Goal: Task Accomplishment & Management: Complete application form

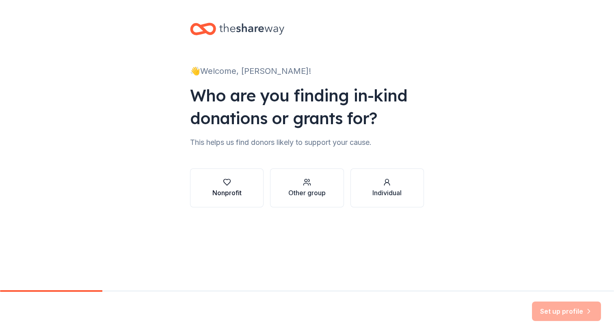
click at [242, 184] on button "Nonprofit" at bounding box center [226, 187] width 73 height 39
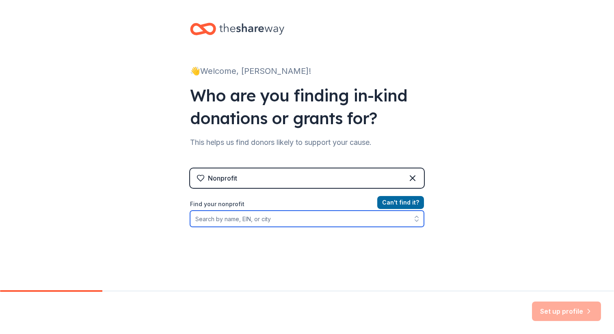
click at [283, 218] on input "Find your nonprofit" at bounding box center [307, 219] width 234 height 16
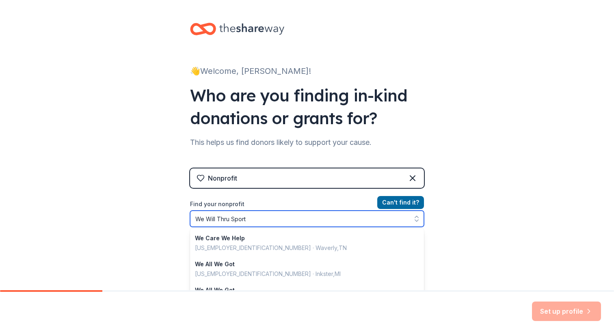
type input "We Will Thru Sports"
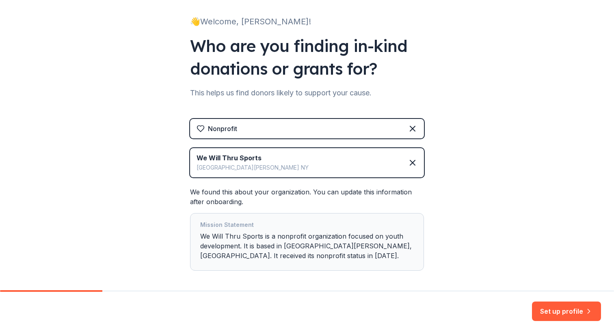
scroll to position [85, 0]
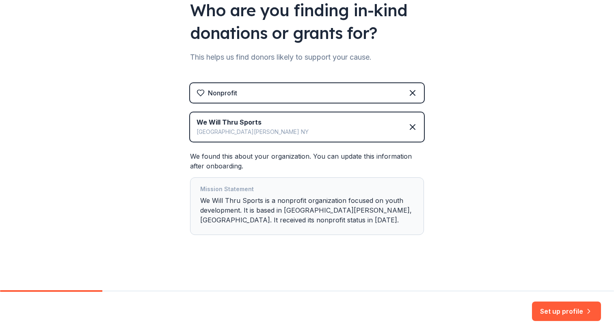
click at [304, 205] on div "Mission Statement We Will Thru Sports is a nonprofit organization focused on yo…" at bounding box center [306, 206] width 213 height 44
click at [555, 308] on button "Set up profile" at bounding box center [566, 310] width 69 height 19
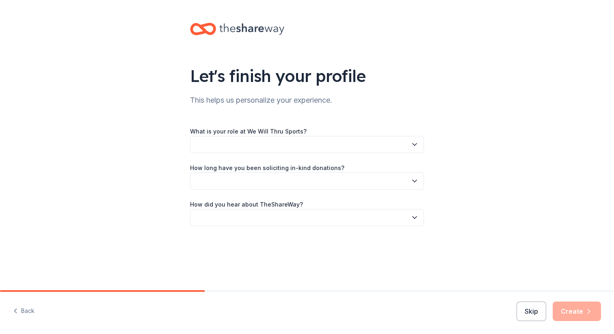
click at [362, 144] on button "button" at bounding box center [307, 144] width 234 height 17
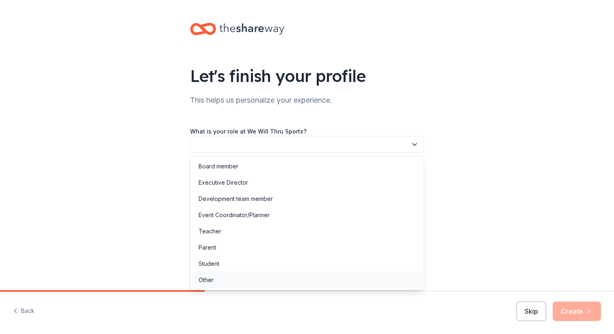
click at [305, 279] on div "Other" at bounding box center [307, 280] width 230 height 16
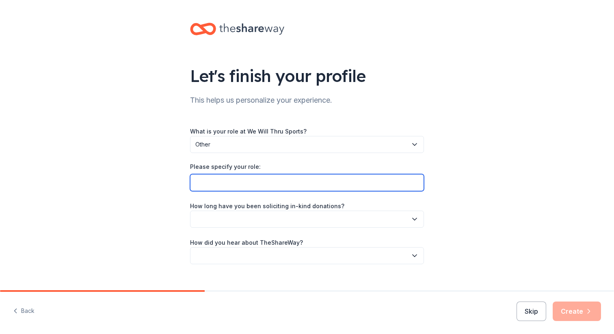
click at [304, 185] on input "Please specify your role:" at bounding box center [307, 182] width 234 height 17
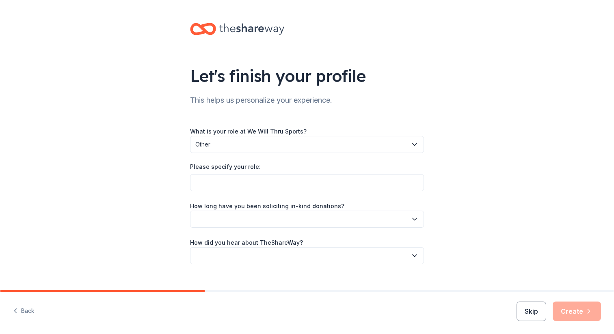
click at [311, 145] on span "Other" at bounding box center [301, 145] width 212 height 10
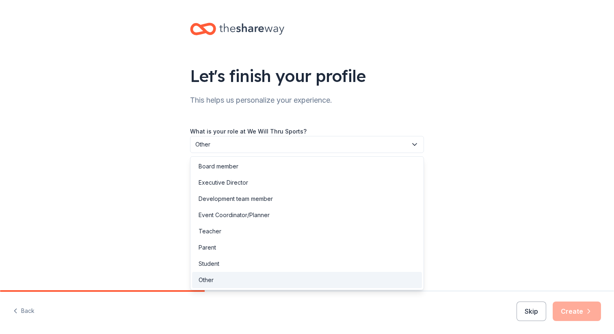
click at [161, 227] on div "Let's finish your profile This helps us personalize your experience. What is yo…" at bounding box center [307, 151] width 614 height 303
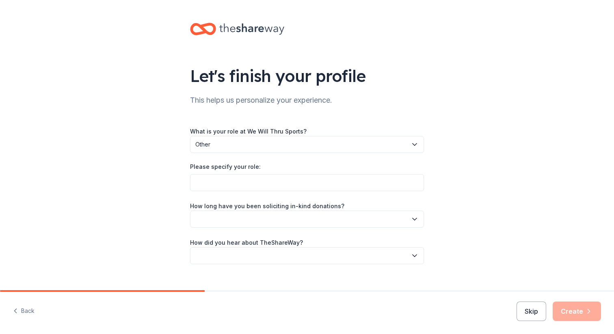
click at [231, 144] on span "Other" at bounding box center [301, 145] width 212 height 10
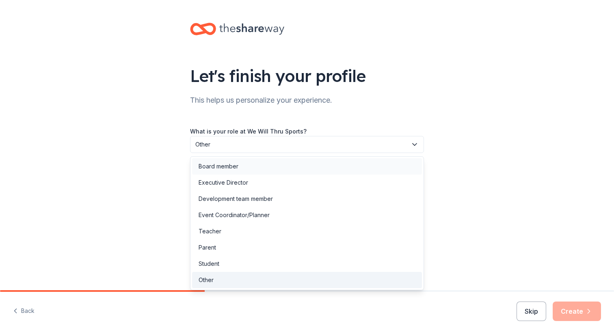
click at [226, 166] on div "Board member" at bounding box center [218, 167] width 40 height 10
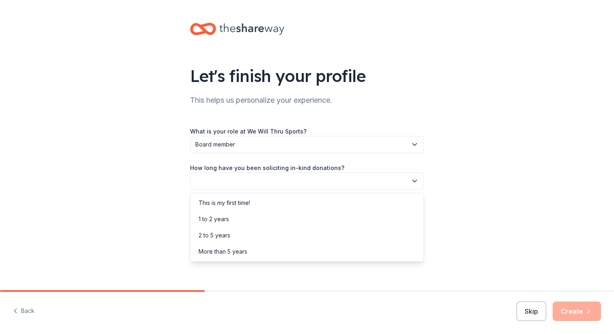
click at [218, 181] on button "button" at bounding box center [307, 180] width 234 height 17
click at [222, 204] on div "This is my first time!" at bounding box center [224, 203] width 52 height 10
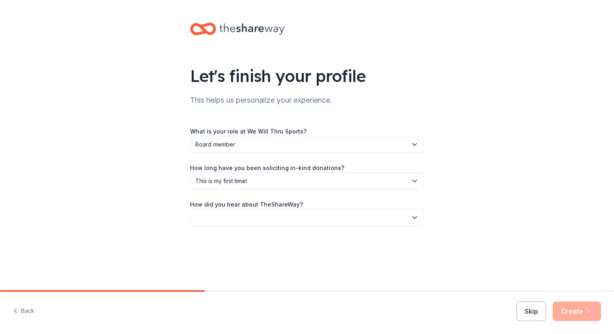
click at [225, 218] on button "button" at bounding box center [307, 217] width 234 height 17
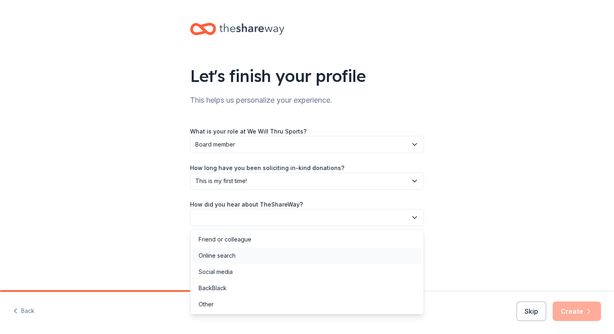
click at [229, 253] on div "Online search" at bounding box center [216, 256] width 37 height 10
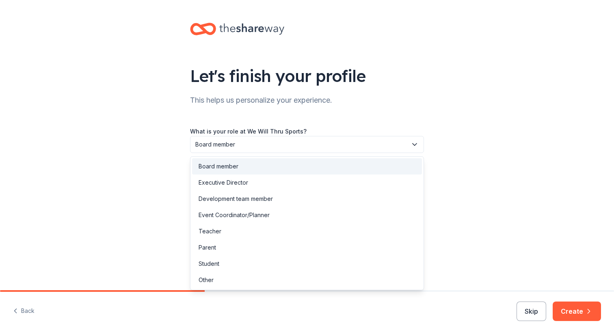
click at [379, 145] on span "Board member" at bounding box center [301, 145] width 212 height 10
click at [308, 280] on div "Other" at bounding box center [307, 280] width 230 height 16
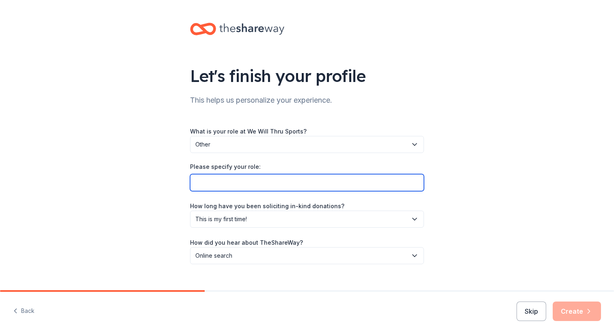
click at [307, 181] on input "Please specify your role:" at bounding box center [307, 182] width 234 height 17
type input "Financial Data Analyst"
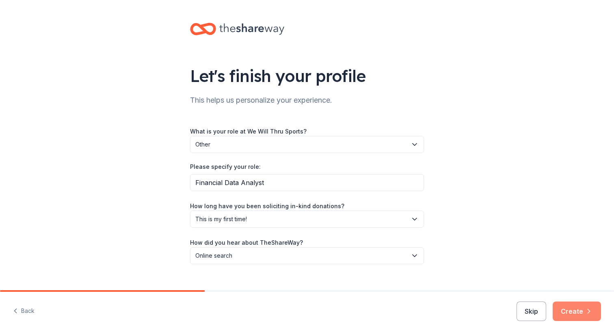
click at [571, 311] on button "Create" at bounding box center [576, 310] width 48 height 19
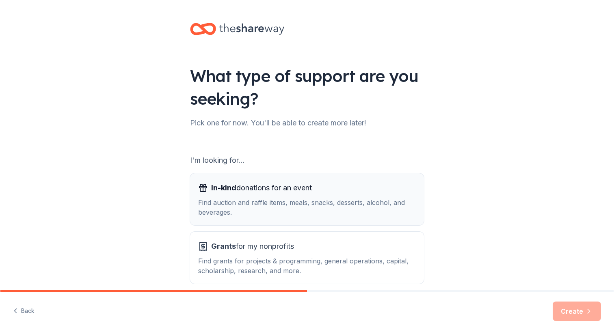
scroll to position [37, 0]
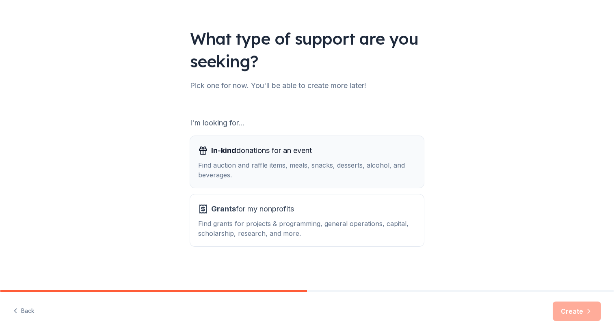
click at [315, 164] on div "Find auction and raffle items, meals, snacks, desserts, alcohol, and beverages." at bounding box center [307, 169] width 218 height 19
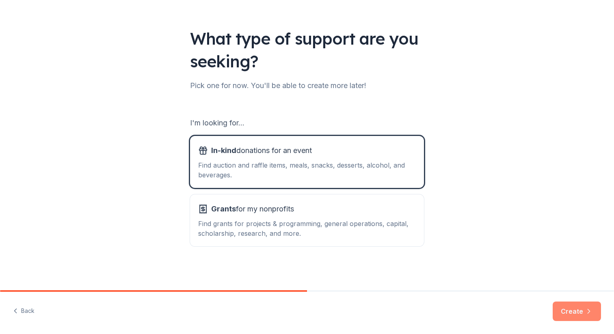
click at [575, 310] on button "Create" at bounding box center [576, 310] width 48 height 19
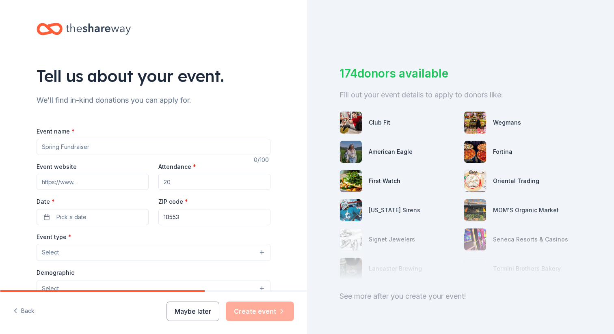
click at [157, 146] on input "Event name *" at bounding box center [154, 147] width 234 height 16
type input "Together As One Camp 2025"
click at [115, 185] on input "Event website" at bounding box center [93, 182] width 112 height 16
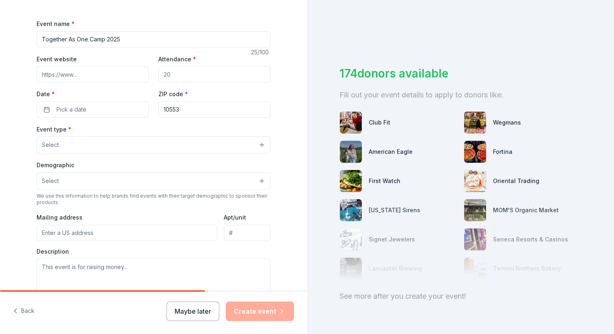
scroll to position [109, 0]
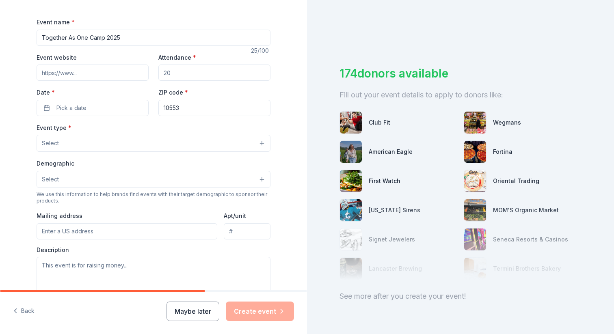
click at [183, 74] on input "Attendance *" at bounding box center [214, 73] width 112 height 16
type input "25"
click at [131, 74] on input "Event website" at bounding box center [93, 73] width 112 height 16
paste input "https://wewillthrusports.com/together-as-one-camp/"
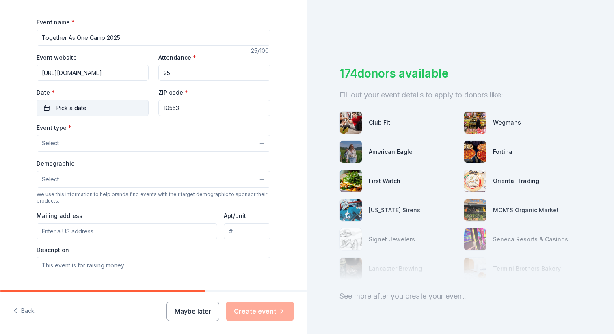
type input "https://wewillthrusports.com/together-as-one-camp/"
click at [117, 110] on button "Pick a date" at bounding box center [93, 108] width 112 height 16
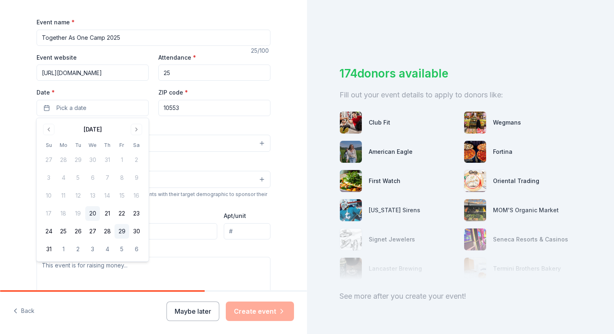
click at [121, 228] on button "29" at bounding box center [121, 231] width 15 height 15
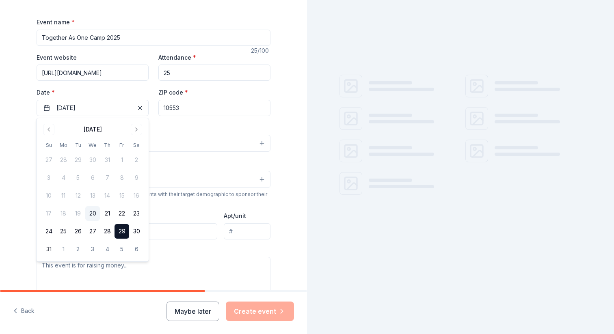
click at [181, 129] on div "Event type * Select" at bounding box center [154, 138] width 234 height 30
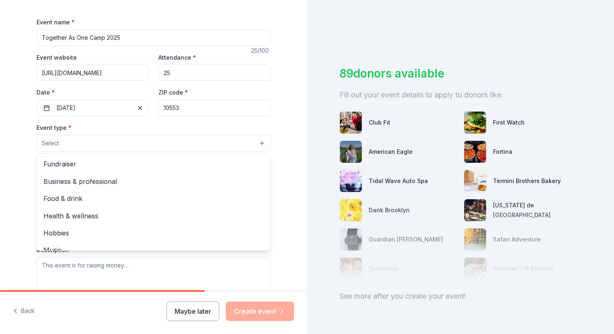
click at [184, 146] on button "Select" at bounding box center [154, 143] width 234 height 17
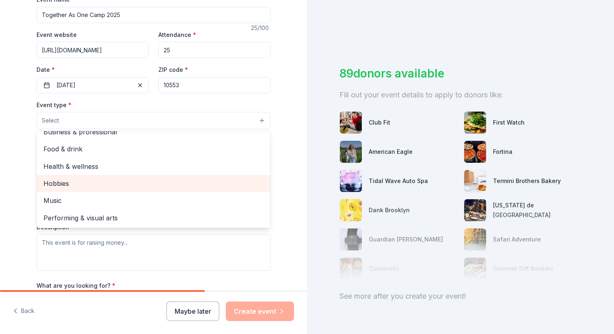
scroll to position [134, 0]
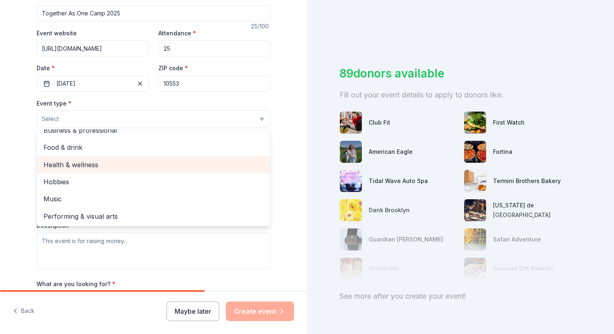
click at [172, 169] on span "Health & wellness" at bounding box center [153, 164] width 220 height 11
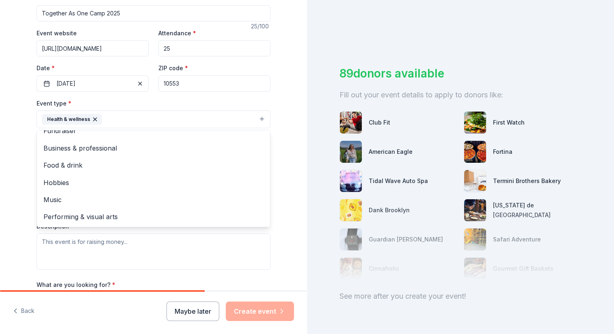
click at [21, 152] on div "Tell us about your event. We'll find in-kind donations you can apply for. Event…" at bounding box center [153, 136] width 307 height 541
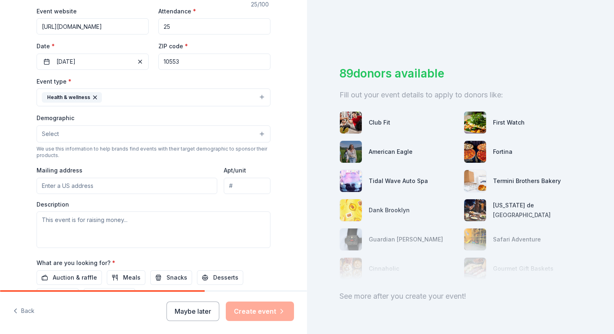
scroll to position [167, 0]
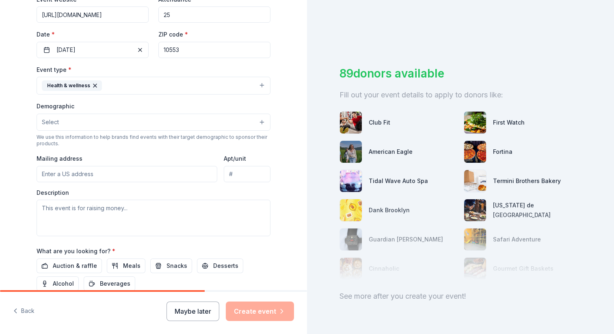
click at [123, 82] on button "Health & wellness" at bounding box center [154, 86] width 234 height 18
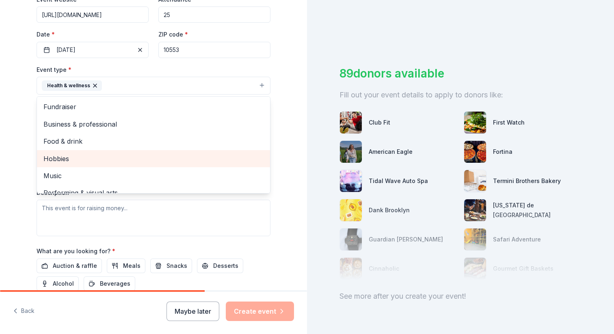
click at [88, 159] on span "Hobbies" at bounding box center [153, 158] width 220 height 11
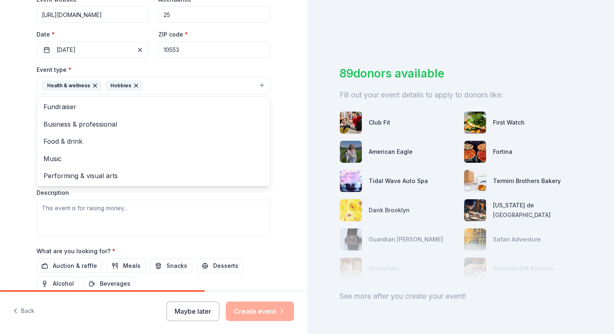
click at [17, 121] on div "Tell us about your event. We'll find in-kind donations you can apply for. Event…" at bounding box center [153, 103] width 307 height 541
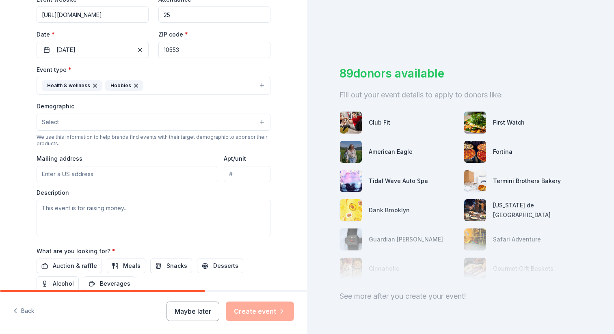
click at [80, 123] on button "Select" at bounding box center [154, 122] width 234 height 17
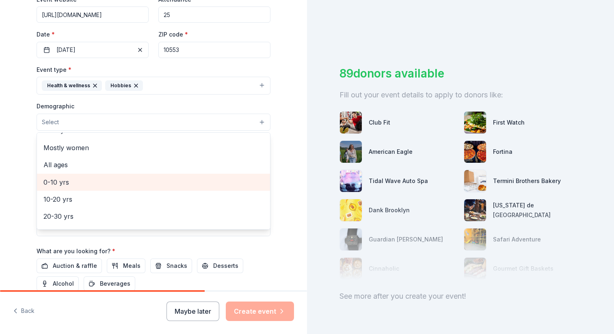
scroll to position [43, 0]
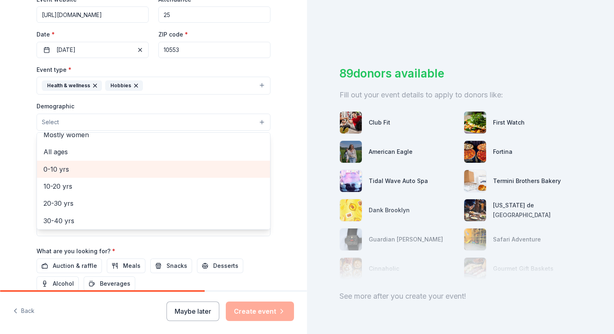
click at [81, 172] on span "0-10 yrs" at bounding box center [153, 169] width 220 height 11
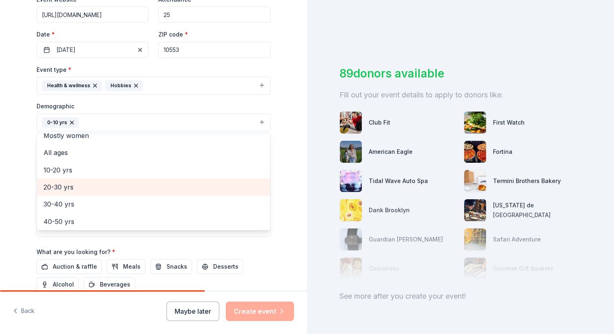
click at [81, 186] on span "20-30 yrs" at bounding box center [153, 187] width 220 height 11
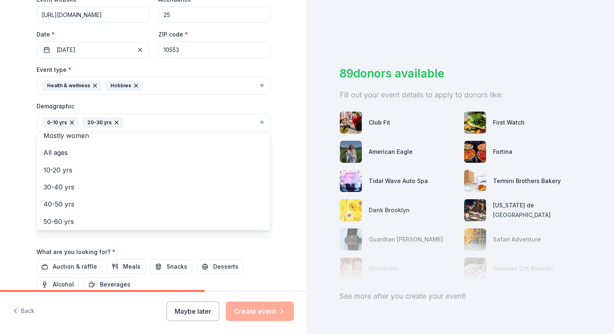
click at [117, 121] on icon "button" at bounding box center [116, 122] width 6 height 6
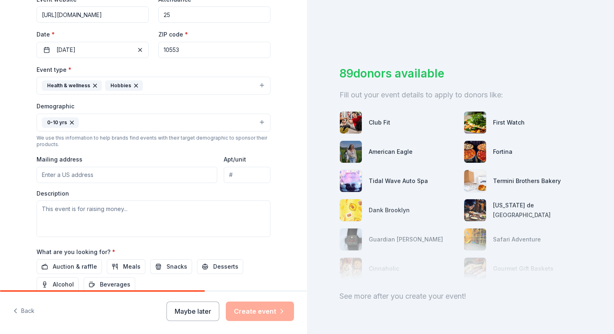
click at [102, 122] on button "0-10 yrs" at bounding box center [154, 123] width 234 height 18
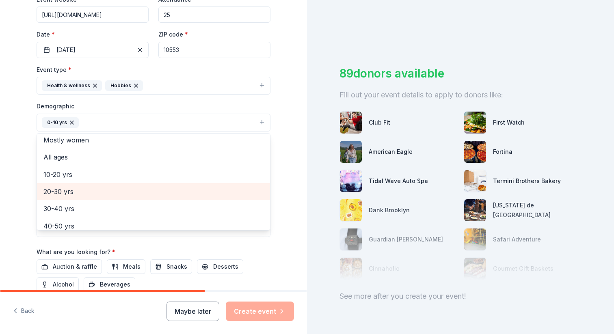
scroll to position [41, 0]
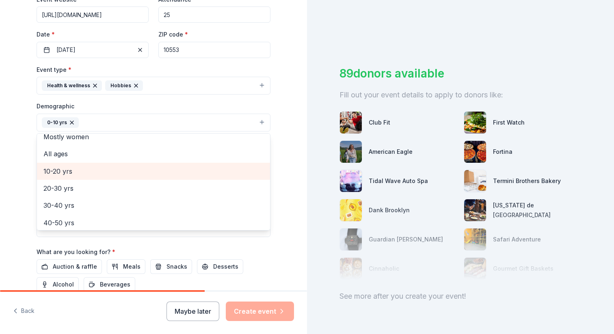
click at [66, 170] on span "10-20 yrs" at bounding box center [153, 171] width 220 height 11
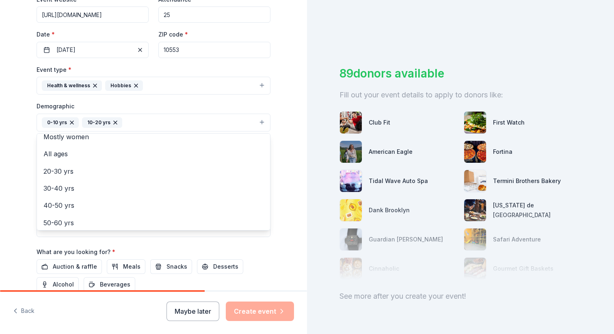
click at [24, 163] on div "Tell us about your event. We'll find in-kind donations you can apply for. Event…" at bounding box center [154, 104] width 260 height 542
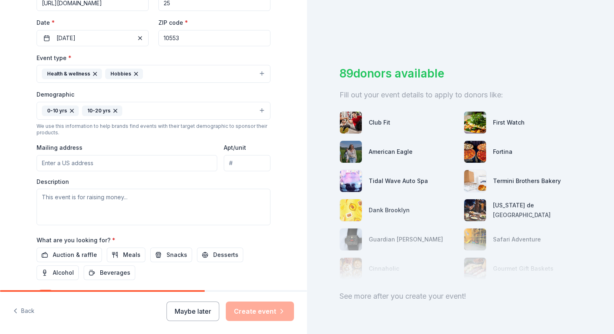
scroll to position [200, 0]
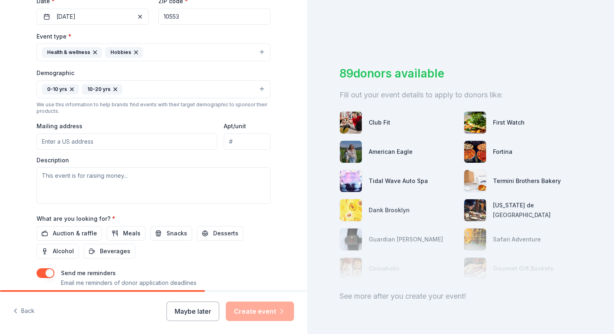
click at [88, 142] on input "Mailing address" at bounding box center [127, 142] width 181 height 16
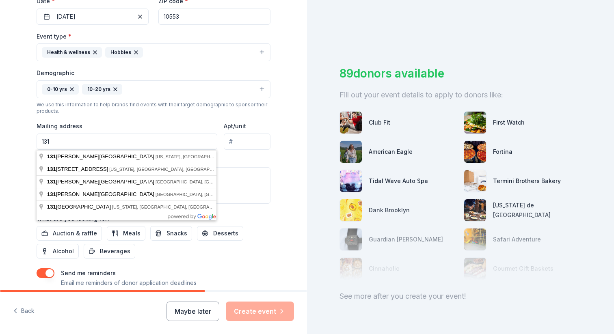
paste input "131 Lorraine Ave Mount Vernon NY 10553"
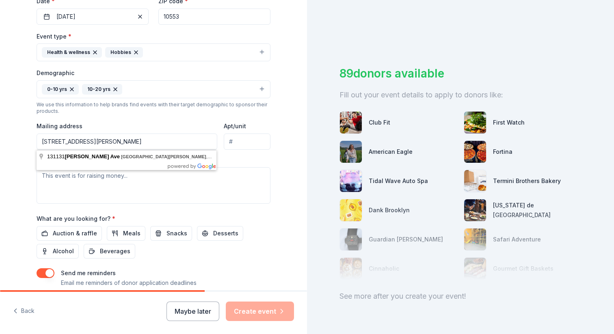
drag, startPoint x: 53, startPoint y: 144, endPoint x: 31, endPoint y: 144, distance: 21.5
click at [31, 144] on div "Tell us about your event. We'll find in-kind donations you can apply for. Event…" at bounding box center [154, 71] width 260 height 542
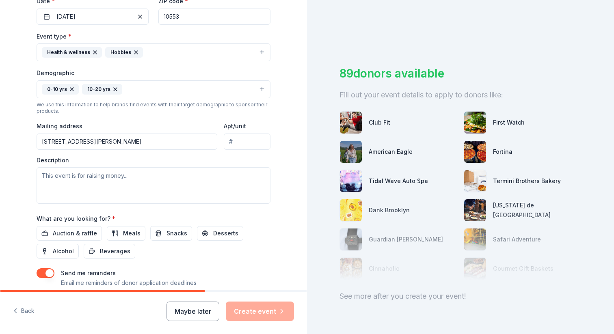
type input "131 Lorraine Avenue, Mount Vernon, NY, 10553"
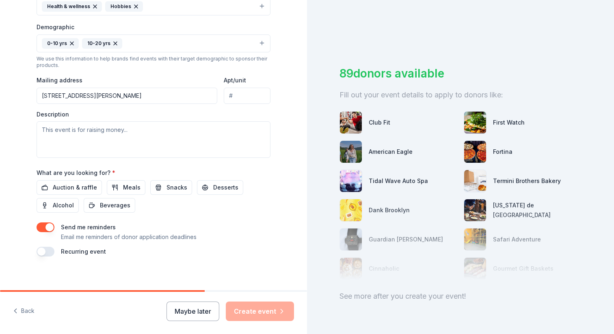
scroll to position [252, 0]
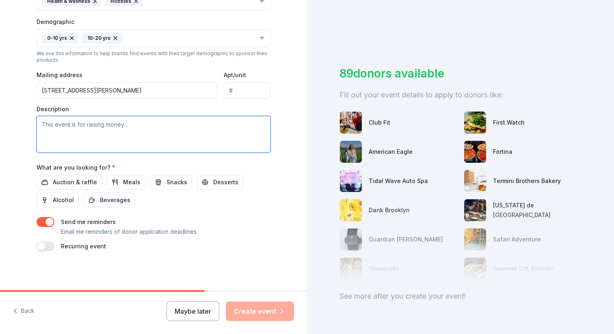
click at [140, 130] on textarea at bounding box center [154, 134] width 234 height 37
drag, startPoint x: 176, startPoint y: 126, endPoint x: 190, endPoint y: 127, distance: 13.8
click at [191, 127] on textarea "This event is a three-day basketball camp for kids from 5 - 16" at bounding box center [154, 134] width 234 height 37
click at [82, 126] on textarea "This event is a three-day basketball camp for kids aged 5 - 16" at bounding box center [154, 134] width 234 height 37
type textarea "This event is a free three-day basketball camp for kids aged 5 - 16"
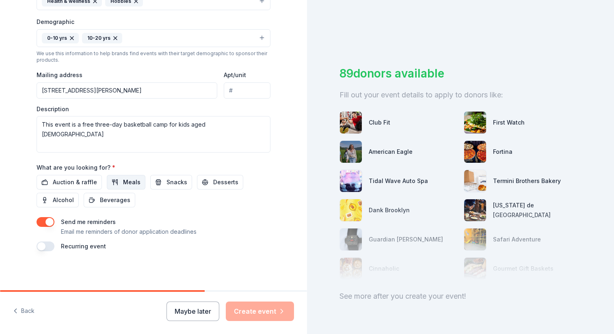
click at [123, 182] on span "Meals" at bounding box center [131, 182] width 17 height 10
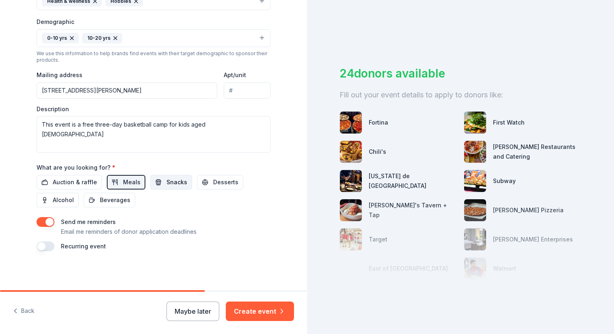
click at [166, 186] on span "Snacks" at bounding box center [176, 182] width 21 height 10
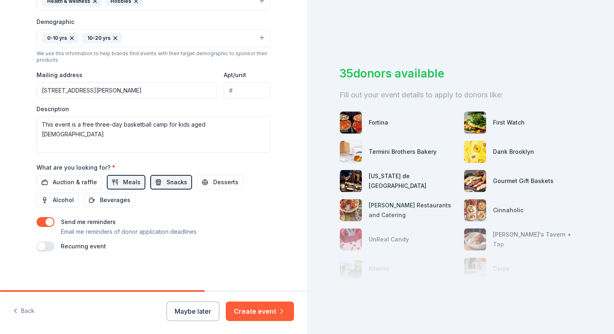
click at [178, 186] on span "Snacks" at bounding box center [176, 182] width 21 height 10
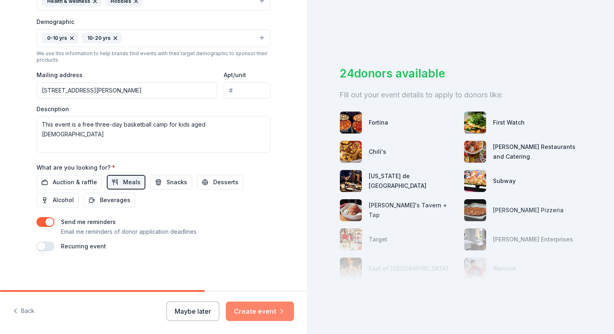
click at [246, 315] on button "Create event" at bounding box center [260, 310] width 68 height 19
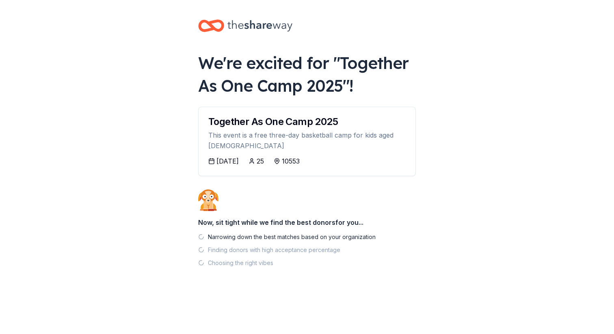
click at [237, 146] on div "This event is a free three-day basketball camp for kids aged 5 - 16" at bounding box center [306, 141] width 197 height 22
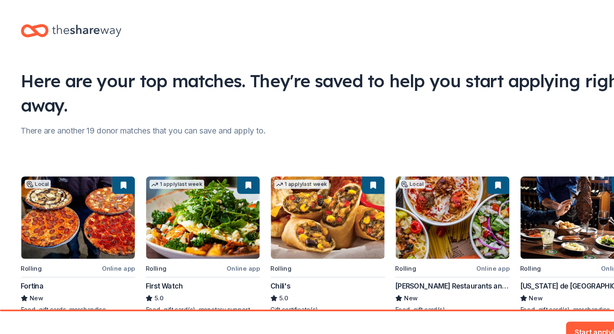
scroll to position [43, 0]
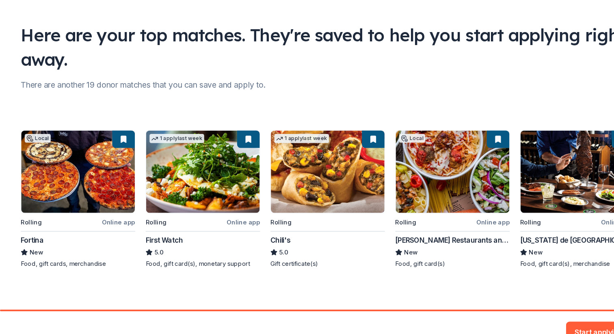
click at [536, 296] on div "Start applying" at bounding box center [307, 313] width 614 height 42
click at [542, 309] on button "Start applying" at bounding box center [565, 306] width 71 height 19
click at [548, 308] on div "Start applying" at bounding box center [565, 310] width 71 height 19
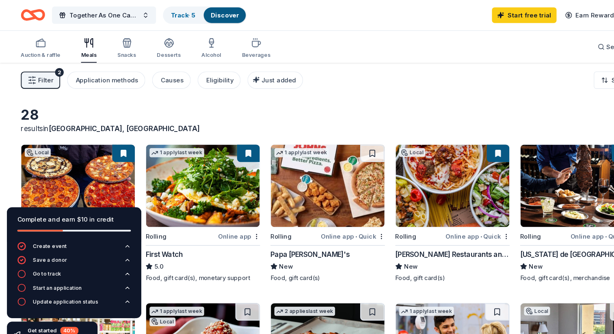
click at [50, 73] on button "Filter 2" at bounding box center [37, 75] width 37 height 16
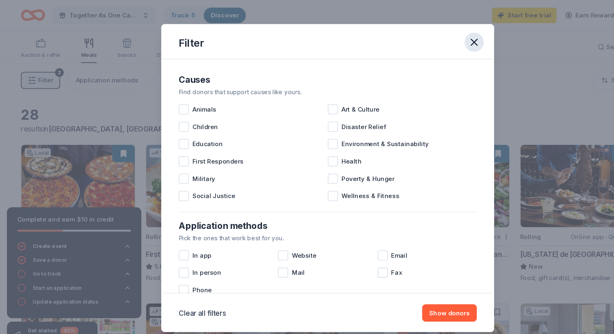
click at [446, 41] on icon "button" at bounding box center [444, 40] width 6 height 6
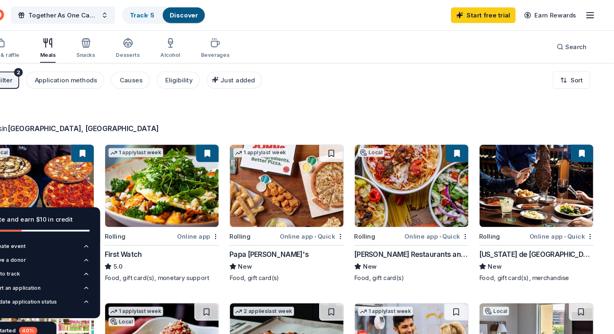
click at [589, 15] on icon "button" at bounding box center [591, 15] width 10 height 10
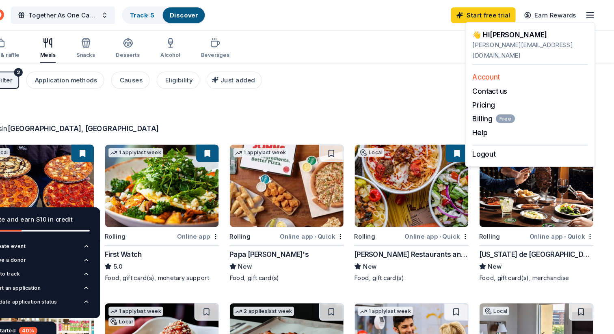
click at [493, 69] on link "Account" at bounding box center [494, 73] width 26 height 8
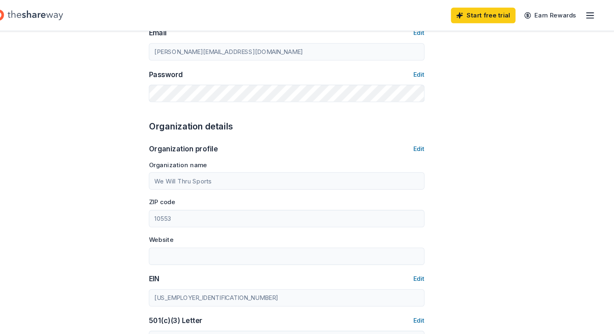
scroll to position [177, 0]
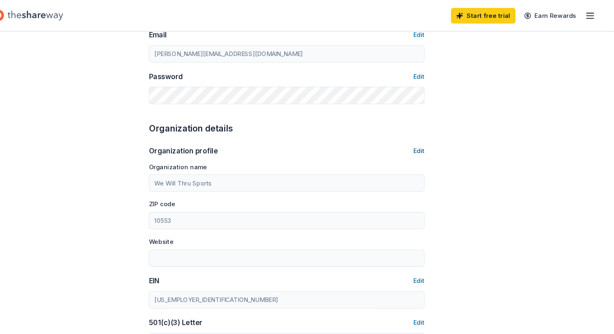
click at [429, 140] on button "Edit" at bounding box center [430, 141] width 11 height 10
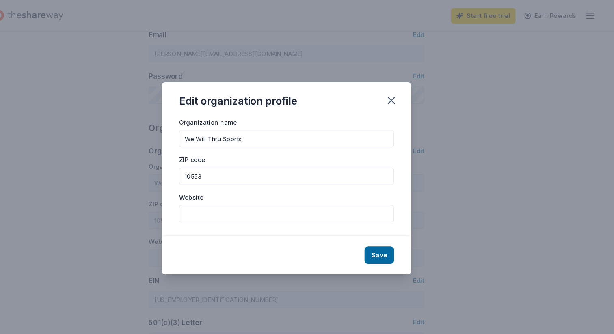
click at [245, 166] on input "10553" at bounding box center [306, 165] width 201 height 16
type input "10128"
click at [392, 239] on button "Save" at bounding box center [394, 239] width 28 height 16
type input "10128"
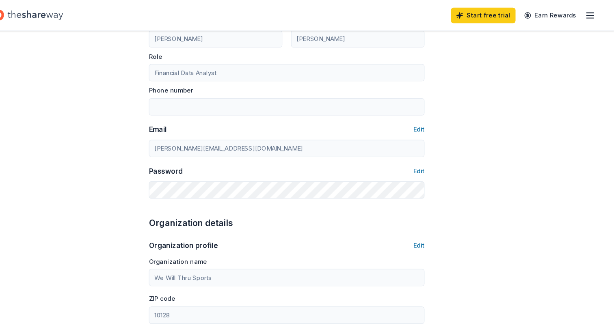
scroll to position [0, 0]
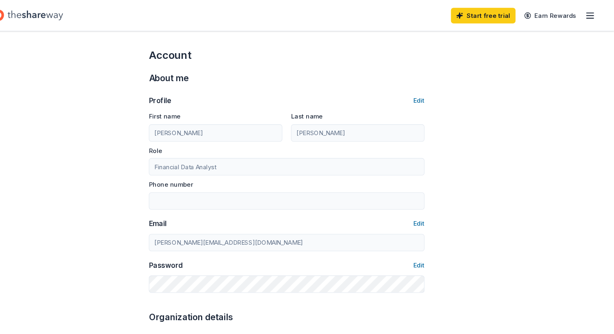
click at [90, 15] on icon "Home" at bounding box center [71, 14] width 52 height 9
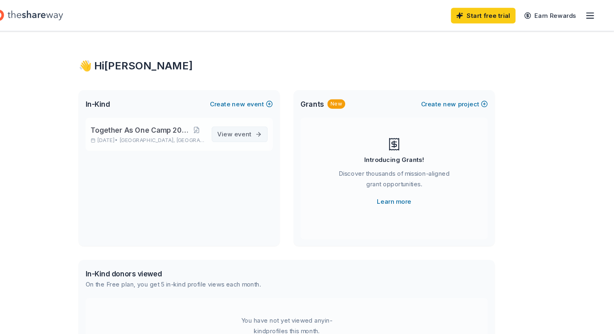
click at [261, 126] on span "event" at bounding box center [266, 125] width 16 height 7
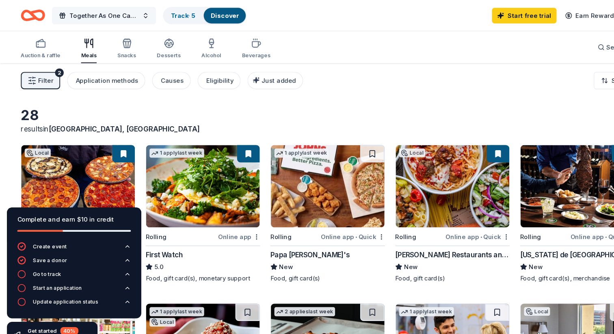
click at [127, 15] on span "Together As One Camp 2025" at bounding box center [97, 15] width 65 height 10
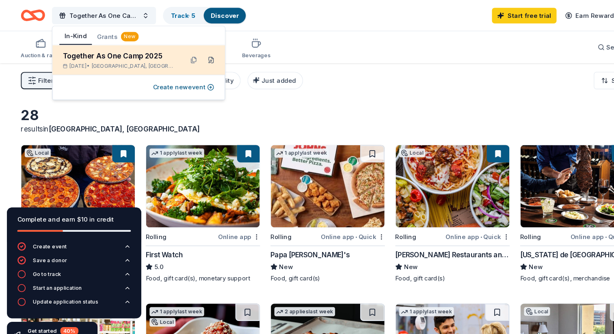
click at [198, 56] on button at bounding box center [197, 56] width 13 height 13
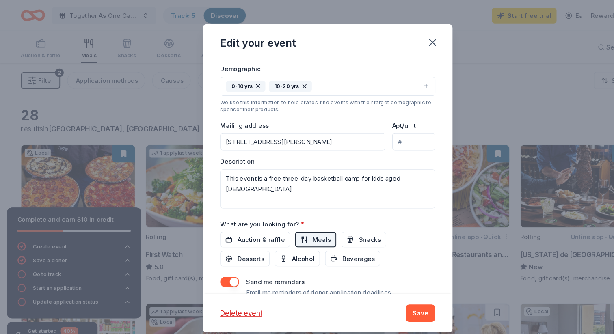
scroll to position [219, 0]
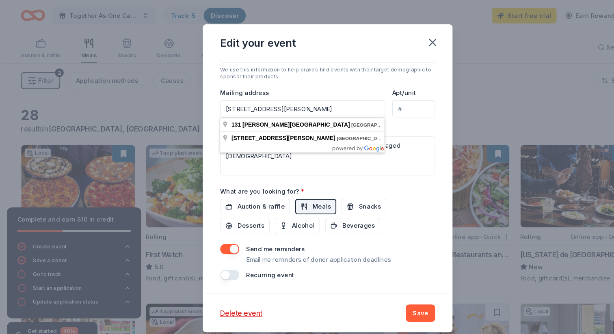
drag, startPoint x: 342, startPoint y: 102, endPoint x: 173, endPoint y: 92, distance: 169.1
click at [173, 92] on div "Edit your event Update donors you've applied to Let donors know of any updates …" at bounding box center [307, 167] width 614 height 334
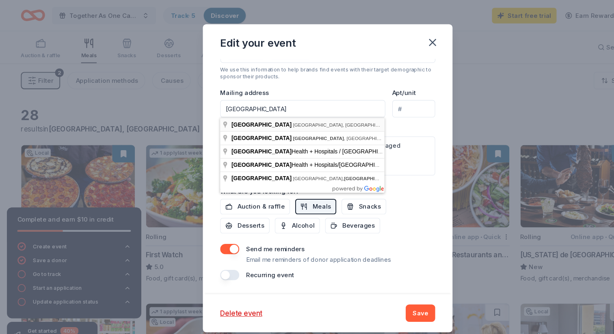
type input "96st & 1st avenue, ny"
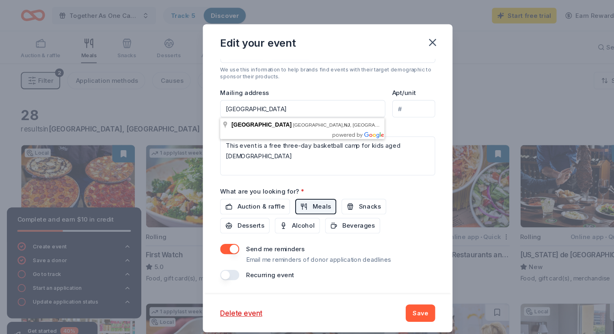
drag, startPoint x: 286, startPoint y: 101, endPoint x: 174, endPoint y: 101, distance: 112.4
click at [174, 101] on div "Edit your event Update donors you've applied to Let donors know of any updates …" at bounding box center [307, 167] width 614 height 334
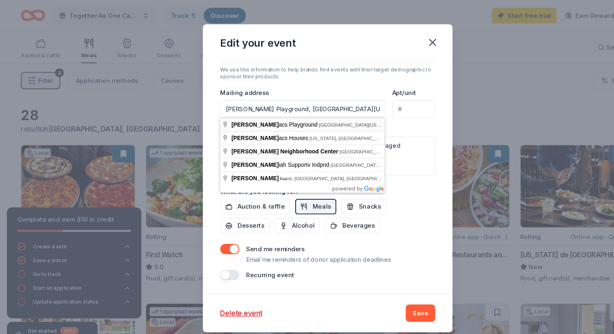
type input "95-95 FDR Drive, New York, NY, 10128"
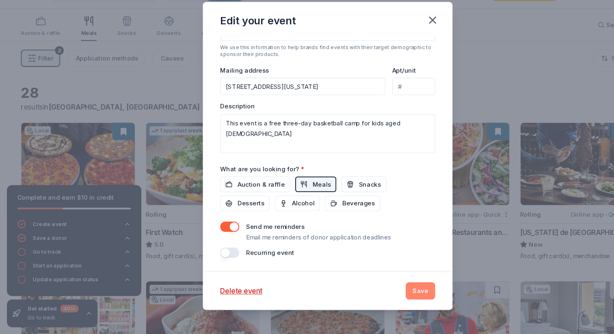
click at [395, 293] on button "Save" at bounding box center [394, 293] width 28 height 16
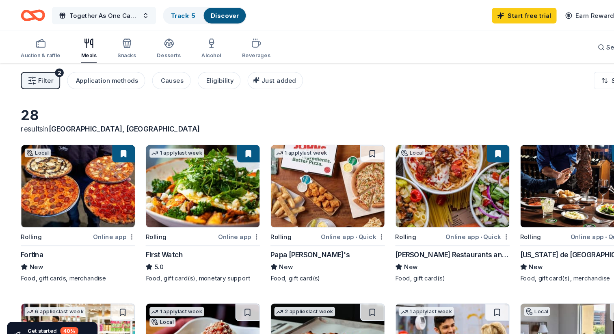
click at [129, 16] on span "Together As One Camp 2025" at bounding box center [97, 15] width 65 height 10
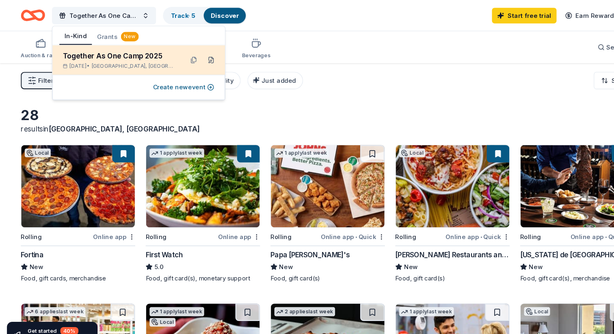
click at [197, 56] on button at bounding box center [197, 56] width 13 height 13
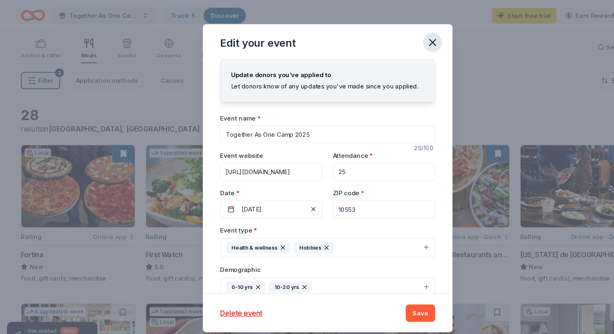
click at [408, 39] on icon "button" at bounding box center [404, 39] width 11 height 11
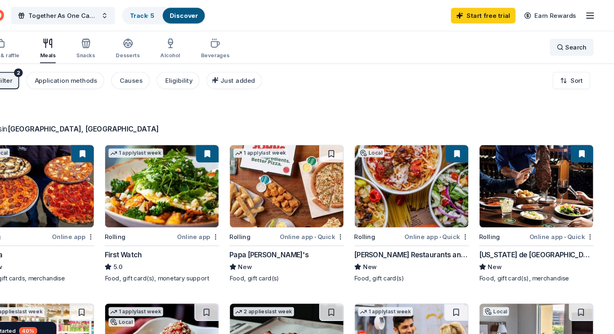
click at [568, 47] on div "Search" at bounding box center [574, 44] width 28 height 10
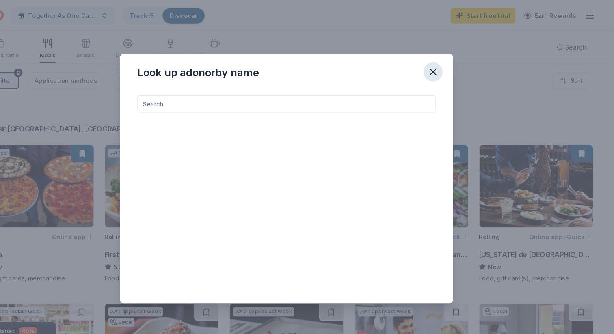
click at [441, 65] on icon "button" at bounding box center [443, 67] width 11 height 11
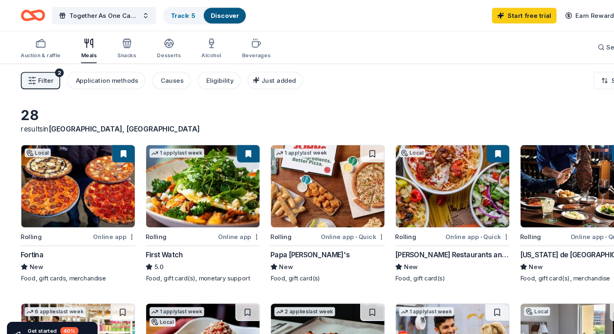
click at [46, 73] on span "Filter" at bounding box center [43, 76] width 14 height 10
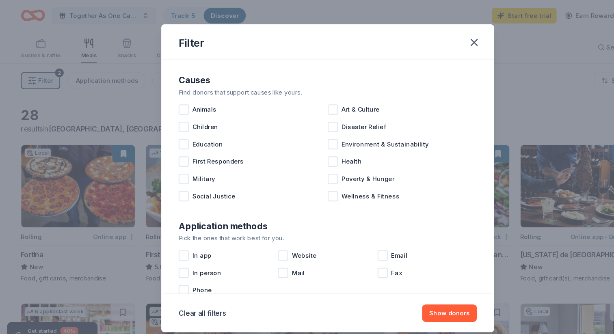
click at [99, 113] on div "Filter Causes Find donors that support causes like yours. Animals Art & Culture…" at bounding box center [307, 167] width 614 height 334
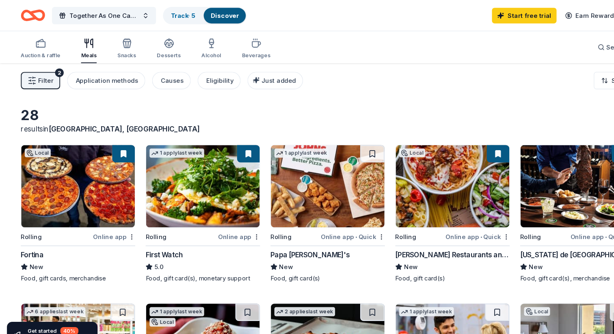
click at [114, 6] on div "Together As One Camp 2025 Track · 5 Discover" at bounding box center [124, 14] width 211 height 19
click at [114, 14] on span "Together As One Camp 2025" at bounding box center [97, 15] width 65 height 10
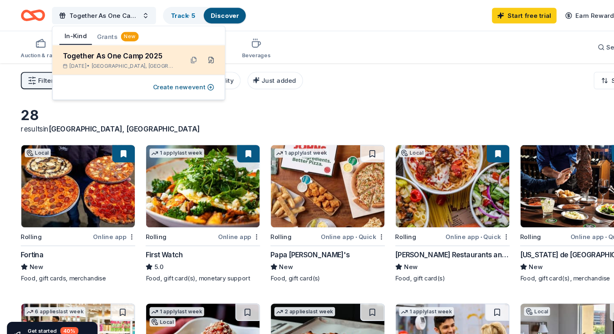
click at [198, 56] on button at bounding box center [197, 56] width 13 height 13
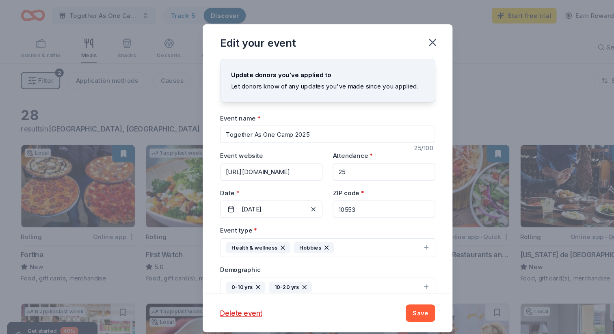
click at [338, 197] on input "10553" at bounding box center [360, 196] width 96 height 16
type input "10128"
click at [399, 292] on button "Save" at bounding box center [394, 293] width 28 height 16
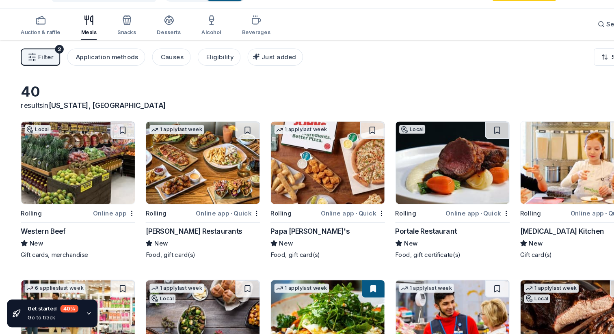
scroll to position [18, 0]
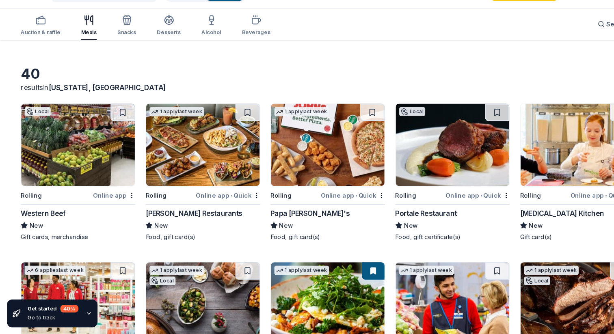
click at [187, 135] on img at bounding box center [190, 156] width 106 height 77
click at [48, 146] on img at bounding box center [73, 156] width 106 height 77
click at [317, 142] on img at bounding box center [307, 156] width 106 height 77
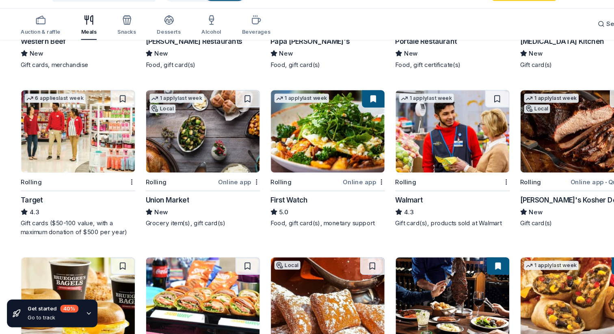
scroll to position [180, 0]
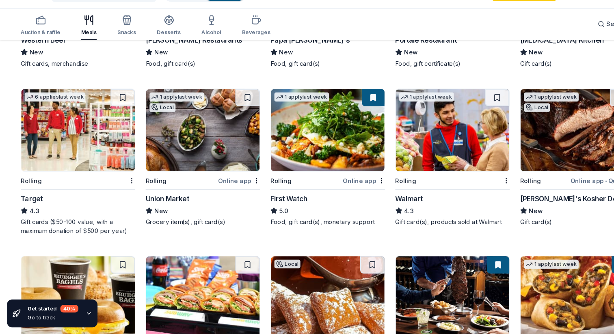
click at [513, 144] on img at bounding box center [540, 142] width 106 height 77
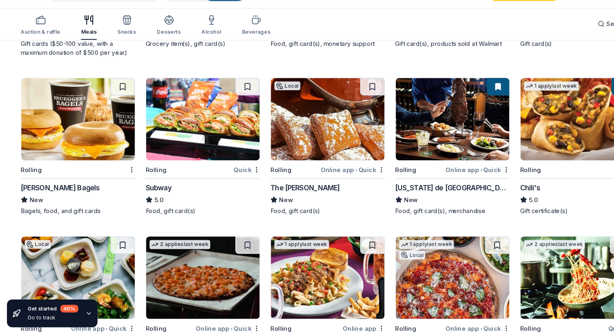
scroll to position [348, 0]
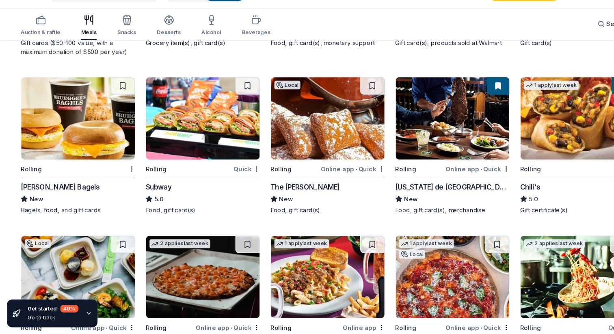
click at [197, 129] on img at bounding box center [190, 131] width 106 height 77
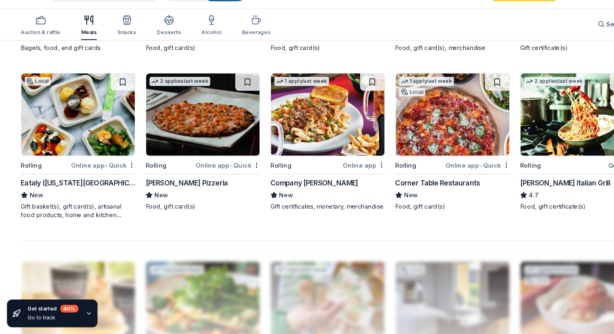
scroll to position [500, 0]
click at [60, 134] on img at bounding box center [73, 127] width 106 height 77
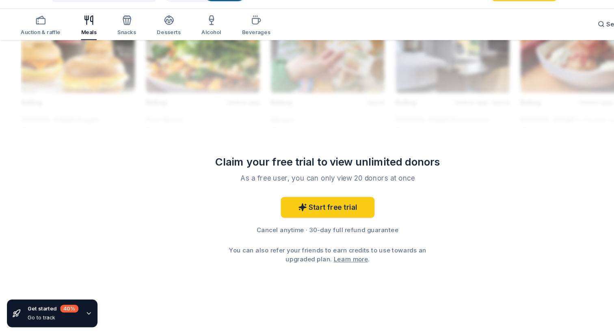
scroll to position [737, 0]
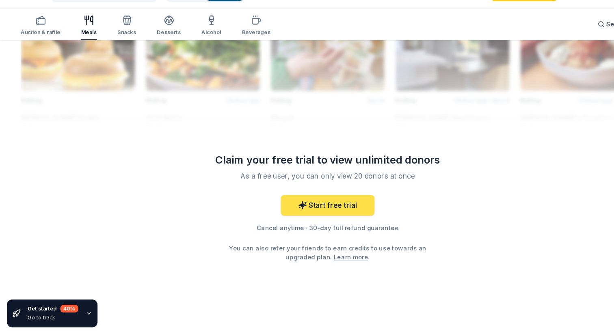
click at [317, 215] on link "Start free trial" at bounding box center [307, 212] width 88 height 19
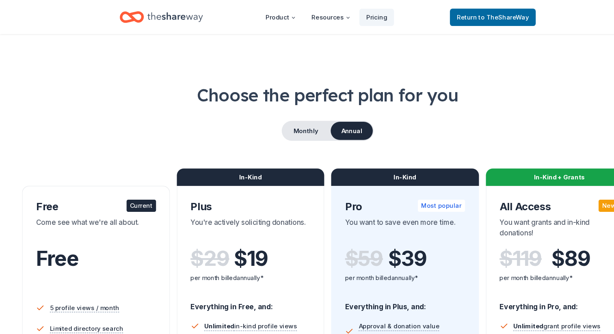
click at [179, 16] on icon "Home" at bounding box center [164, 15] width 52 height 9
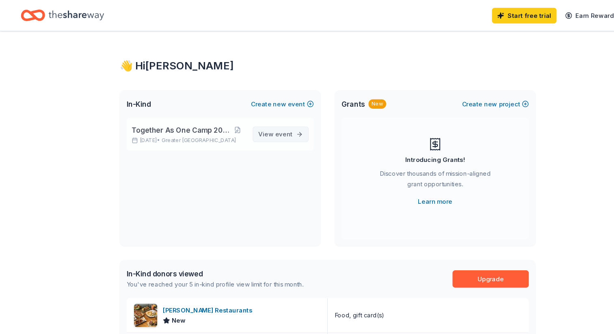
click at [255, 124] on span "View event" at bounding box center [258, 126] width 32 height 10
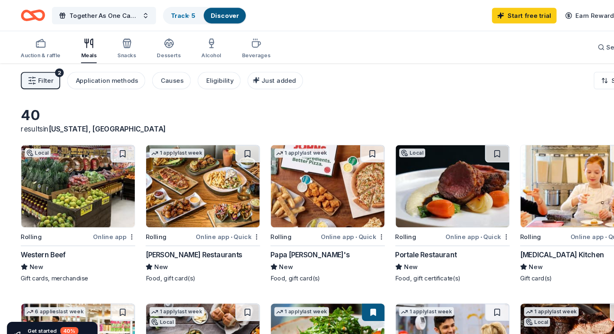
click at [437, 201] on img at bounding box center [423, 174] width 106 height 77
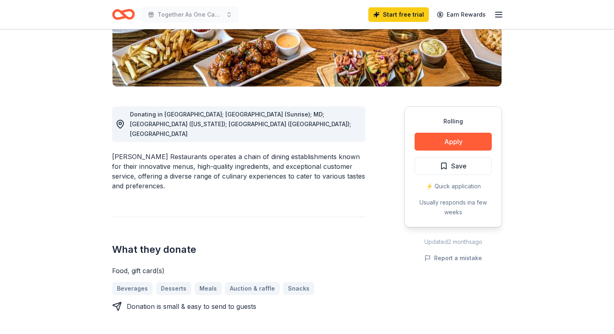
scroll to position [174, 0]
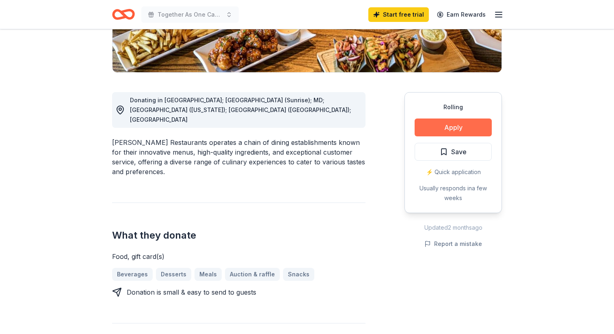
click at [444, 131] on button "Apply" at bounding box center [452, 127] width 77 height 18
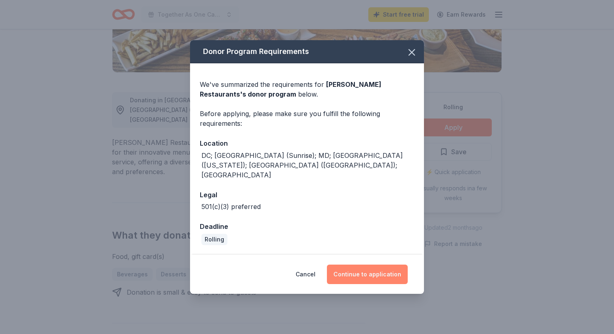
click at [374, 265] on button "Continue to application" at bounding box center [367, 274] width 81 height 19
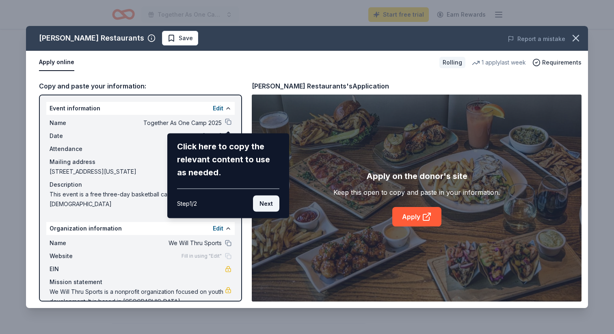
click at [264, 202] on button "Next" at bounding box center [266, 204] width 26 height 16
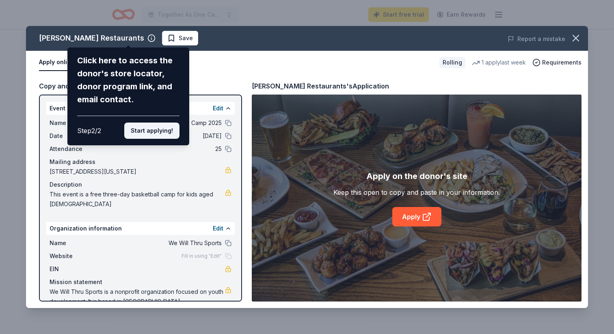
click at [156, 132] on button "Start applying!" at bounding box center [151, 131] width 55 height 16
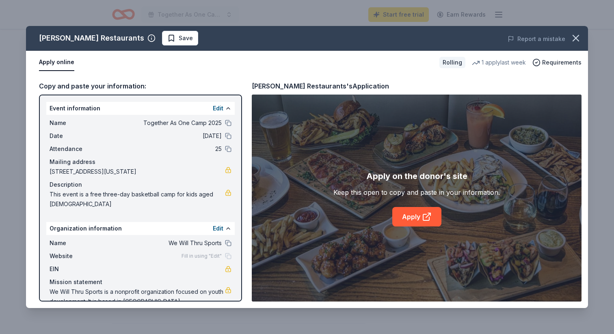
click at [215, 149] on span "25" at bounding box center [163, 149] width 118 height 10
click at [220, 110] on button "Edit" at bounding box center [218, 108] width 11 height 10
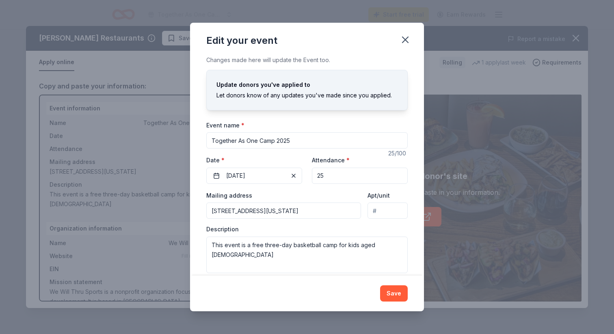
click at [338, 181] on input "25" at bounding box center [360, 176] width 96 height 16
type input "2"
type input "35"
click at [390, 292] on button "Save" at bounding box center [394, 293] width 28 height 16
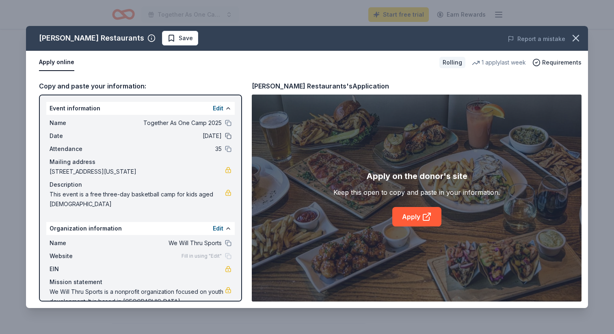
click at [226, 137] on button at bounding box center [228, 136] width 6 height 6
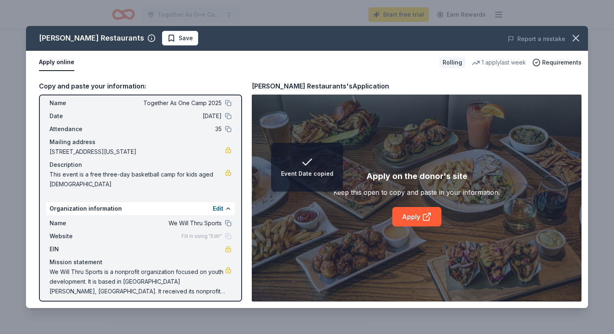
scroll to position [24, 0]
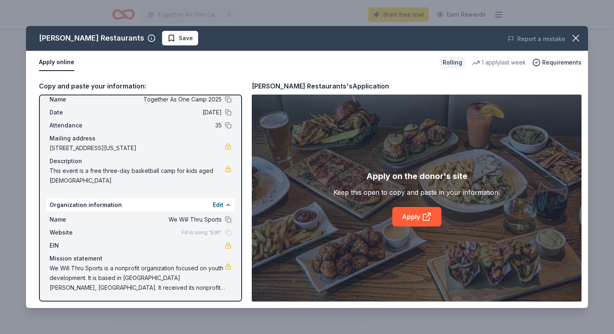
click at [206, 234] on span "Fill in using "Edit"" at bounding box center [201, 232] width 40 height 6
click at [218, 202] on button "Edit" at bounding box center [218, 205] width 11 height 10
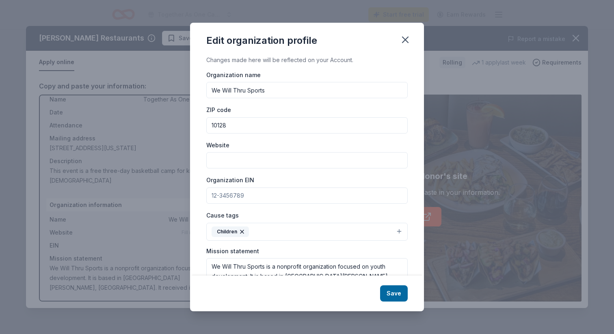
click at [232, 160] on input "Website" at bounding box center [306, 160] width 201 height 16
paste input "https://wewillthrusports.com"
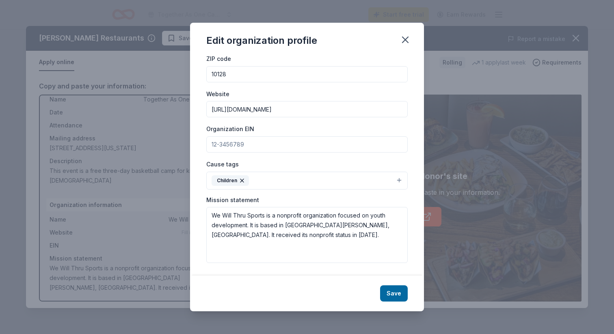
type input "https://wewillthrusports.com"
drag, startPoint x: 256, startPoint y: 239, endPoint x: 192, endPoint y: 206, distance: 72.4
click at [192, 206] on div "Changes made here will be reflected on your Account. Organization name We Will …" at bounding box center [307, 165] width 234 height 221
paste textarea "use sports as an avenue to tap into talents and equip our youth with the knowle…"
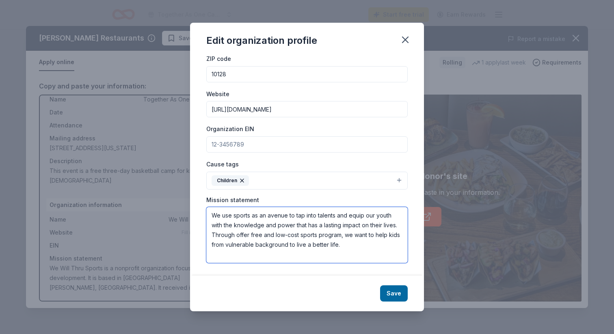
drag, startPoint x: 294, startPoint y: 245, endPoint x: 306, endPoint y: 253, distance: 14.2
click at [294, 245] on textarea "We use sports as an avenue to tap into talents and equip our youth with the kno…" at bounding box center [306, 235] width 201 height 56
click at [211, 215] on textarea "We use sports as an avenue to tap into talents and equip our youth with the kno…" at bounding box center [306, 235] width 201 height 56
type textarea "We use sports as an avenue to tap into talents and equip our youth with the kno…"
click at [228, 141] on input "Organization EIN" at bounding box center [306, 144] width 201 height 16
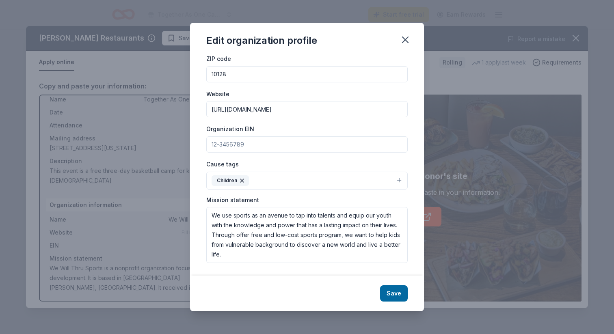
paste input "[US_EMPLOYER_IDENTIFICATION_NUMBER]"
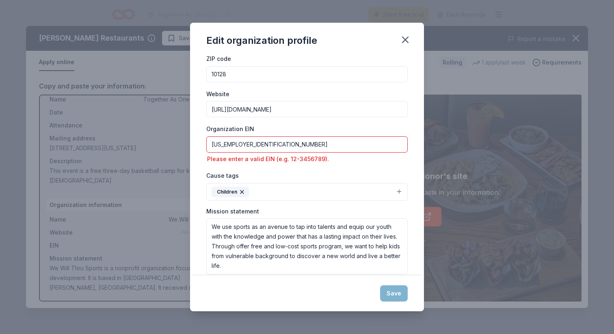
click at [213, 144] on input "[US_EMPLOYER_IDENTIFICATION_NUMBER]" at bounding box center [306, 144] width 201 height 16
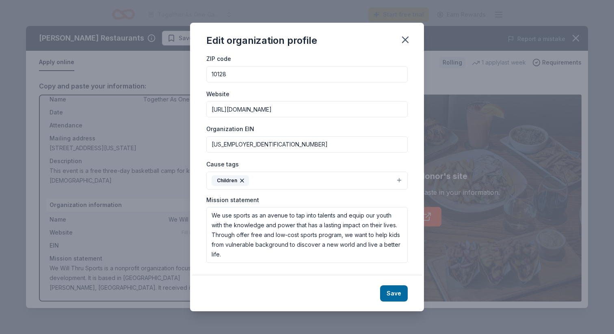
type input "[US_EMPLOYER_IDENTIFICATION_NUMBER]"
click at [211, 214] on textarea "We use sports as an avenue to tap into talents and equip our youth with the kno…" at bounding box center [306, 235] width 201 height 56
click at [211, 237] on textarea "We use sports as an avenue to tap into talents and equip our youth with the kno…" at bounding box center [306, 235] width 201 height 56
click at [343, 247] on textarea "We use sports as an avenue to tap into talents and equip our youth with the kno…" at bounding box center [306, 235] width 201 height 56
click at [286, 236] on textarea "We use sports as an avenue to tap into talents and equip our youth with the kno…" at bounding box center [306, 235] width 201 height 56
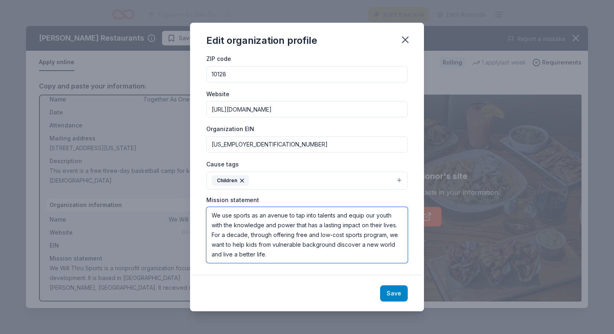
type textarea "We use sports as an avenue to tap into talents and equip our youth with the kno…"
click at [392, 292] on button "Save" at bounding box center [394, 293] width 28 height 16
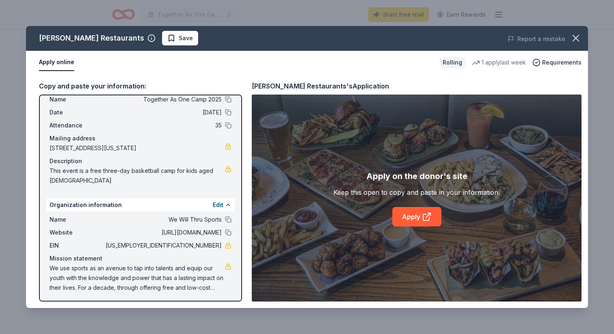
scroll to position [25, 0]
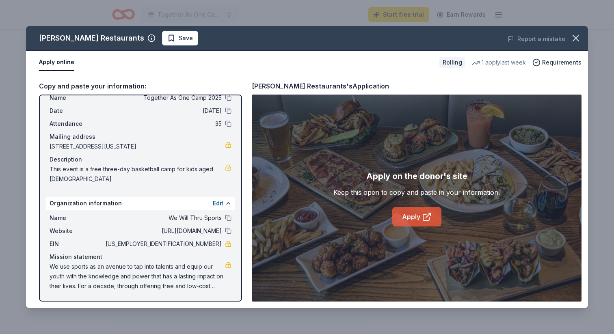
click at [416, 215] on link "Apply" at bounding box center [416, 216] width 49 height 19
click at [577, 39] on icon "button" at bounding box center [576, 38] width 6 height 6
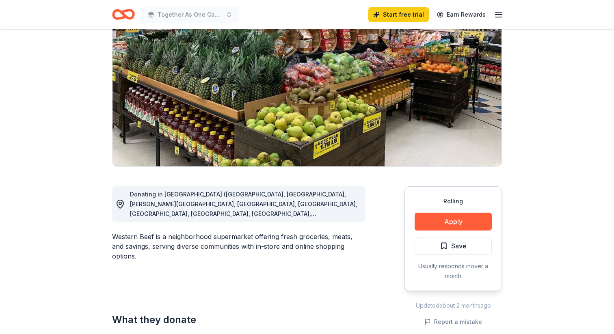
scroll to position [66, 0]
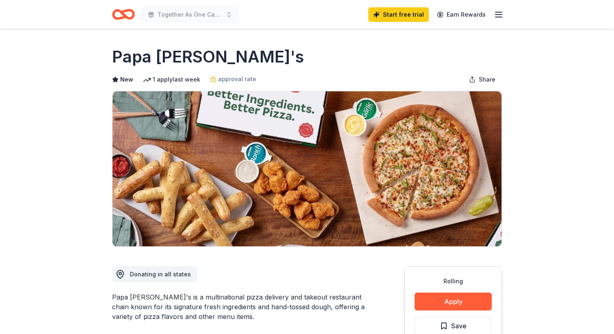
click at [128, 16] on icon "Home" at bounding box center [123, 14] width 23 height 19
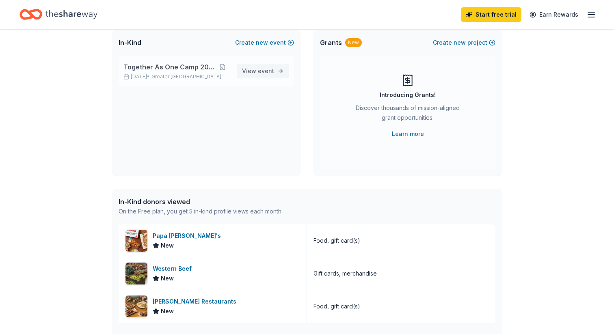
scroll to position [89, 0]
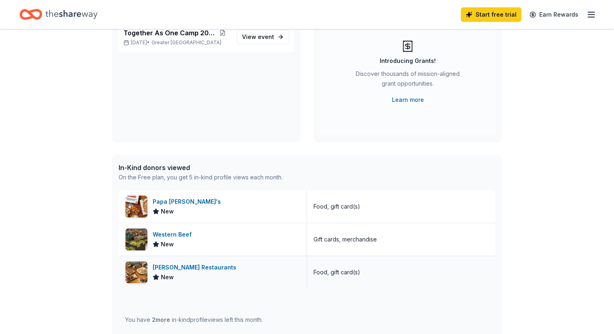
click at [178, 267] on div "[PERSON_NAME] Restaurants" at bounding box center [196, 268] width 87 height 10
click at [173, 208] on div "New" at bounding box center [188, 212] width 71 height 10
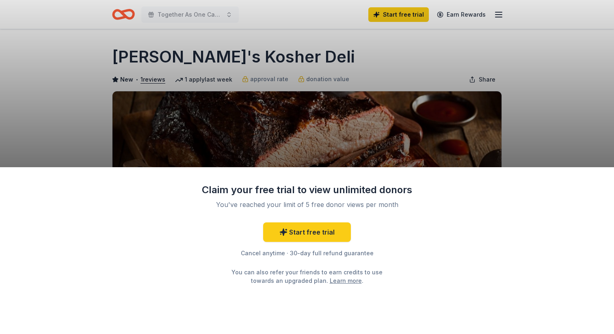
click at [516, 47] on div "Claim your free trial to view unlimited donors You've reached your limit of 5 f…" at bounding box center [307, 167] width 614 height 334
click at [536, 81] on div "Claim your free trial to view unlimited donors You've reached your limit of 5 f…" at bounding box center [307, 167] width 614 height 334
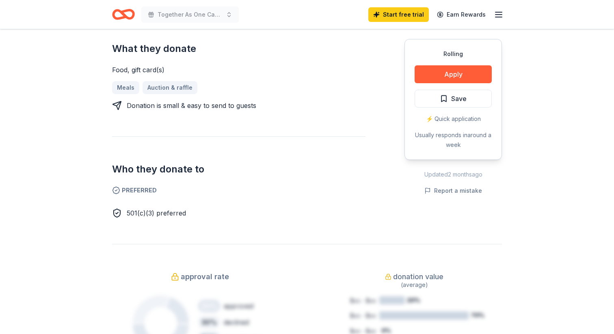
scroll to position [323, 0]
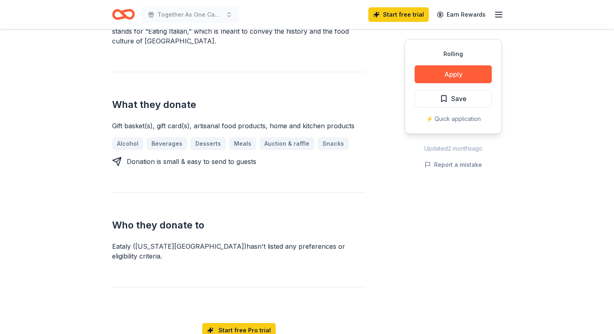
scroll to position [276, 0]
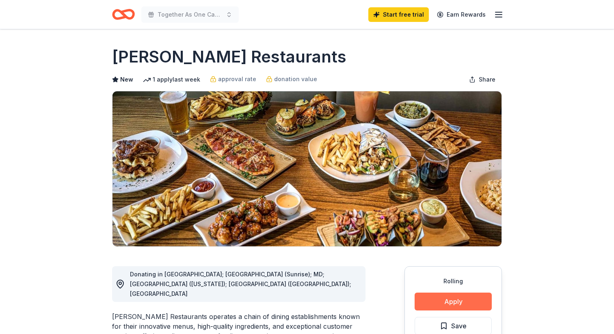
click at [480, 300] on button "Apply" at bounding box center [452, 302] width 77 height 18
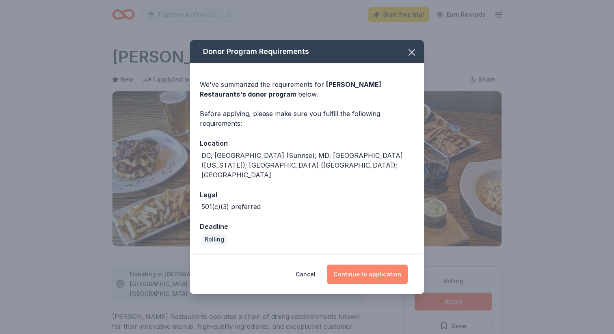
click at [362, 265] on button "Continue to application" at bounding box center [367, 274] width 81 height 19
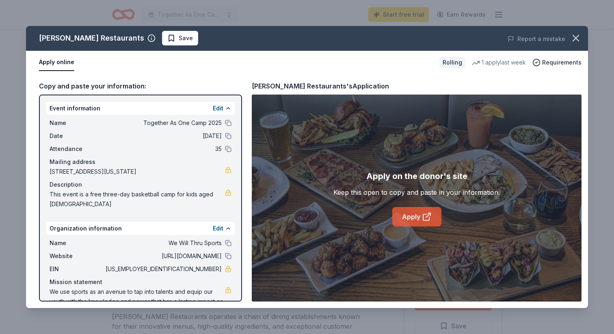
click at [418, 218] on link "Apply" at bounding box center [416, 216] width 49 height 19
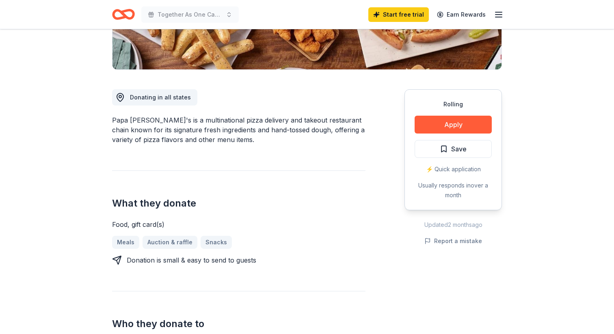
scroll to position [158, 0]
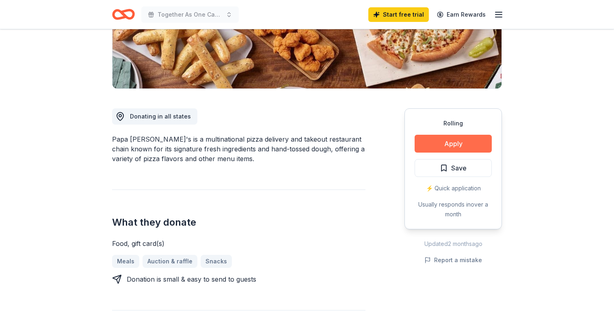
click at [436, 142] on button "Apply" at bounding box center [452, 144] width 77 height 18
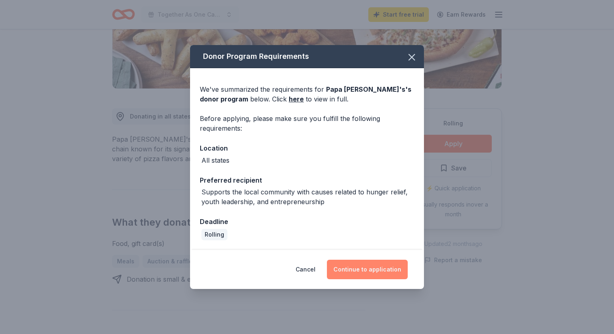
click at [370, 269] on button "Continue to application" at bounding box center [367, 269] width 81 height 19
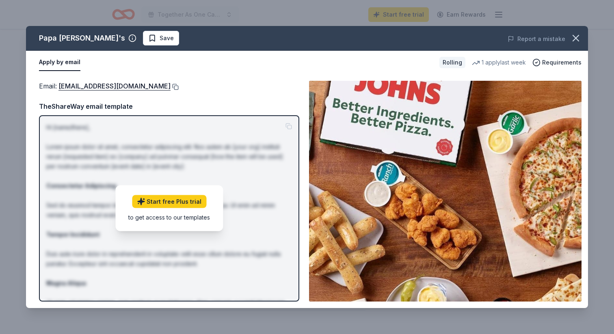
click at [170, 86] on button at bounding box center [174, 87] width 8 height 6
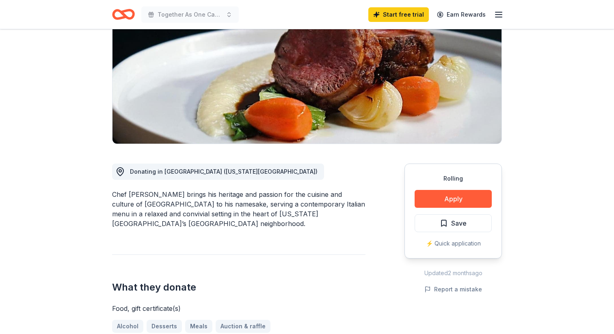
scroll to position [116, 0]
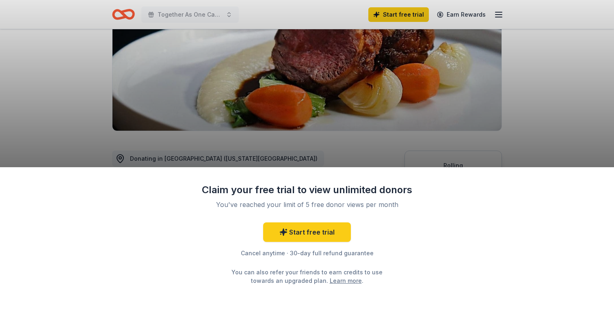
click at [405, 129] on div "Claim your free trial to view unlimited donors You've reached your limit of 5 f…" at bounding box center [307, 167] width 614 height 334
click at [328, 230] on link "Start free trial" at bounding box center [307, 231] width 88 height 19
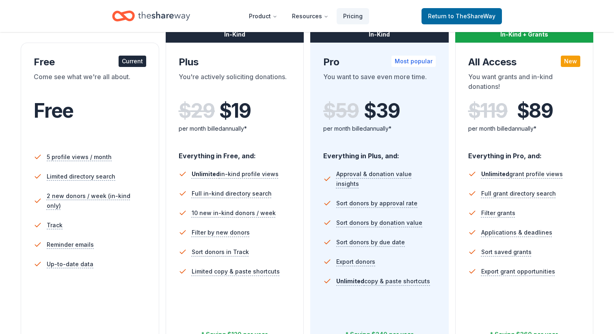
scroll to position [135, 0]
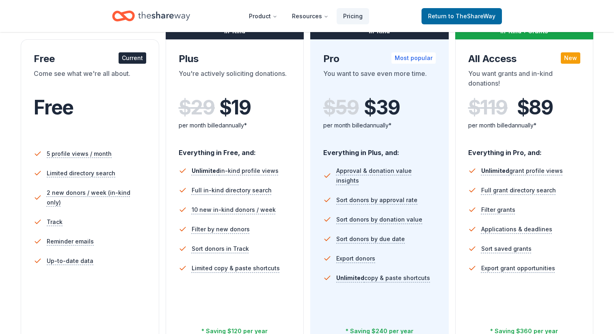
click at [287, 199] on li "Full in-kind directory search" at bounding box center [235, 190] width 112 height 19
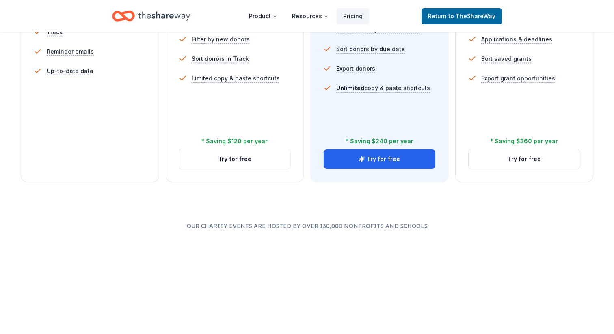
scroll to position [328, 0]
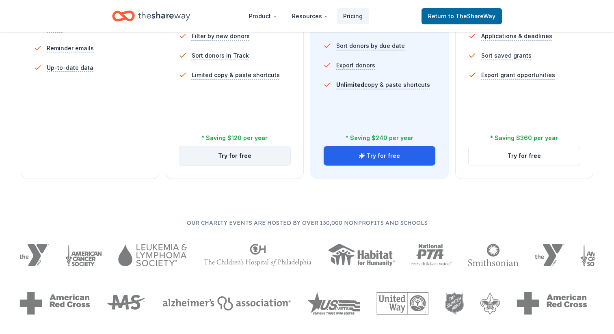
click at [240, 157] on button "Try for free" at bounding box center [235, 155] width 112 height 19
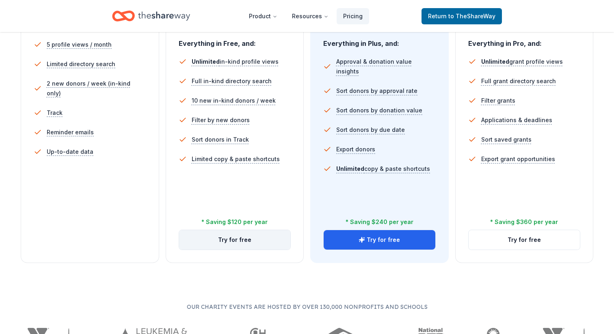
scroll to position [242, 0]
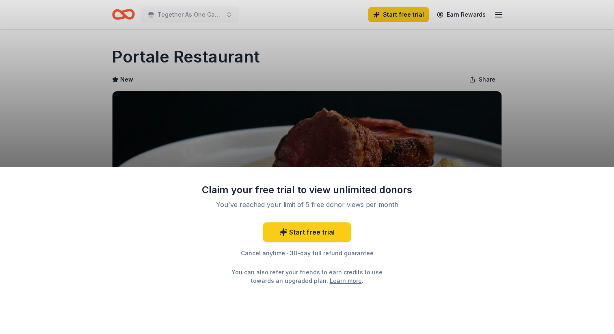
scroll to position [116, 0]
